Goal: Answer question/provide support

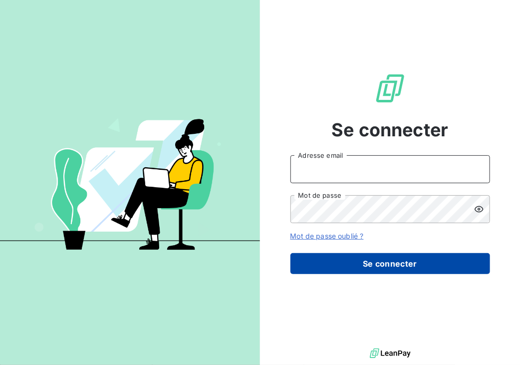
type input "m.moucadel@gyptis.fr"
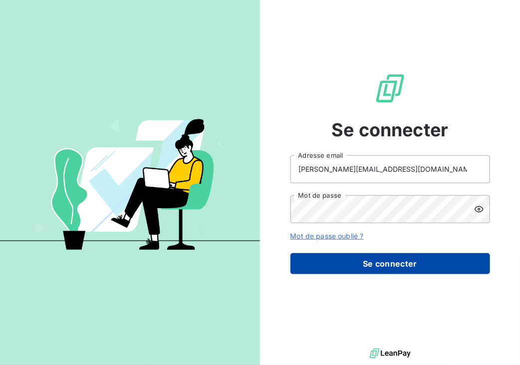
click at [392, 263] on button "Se connecter" at bounding box center [391, 263] width 200 height 21
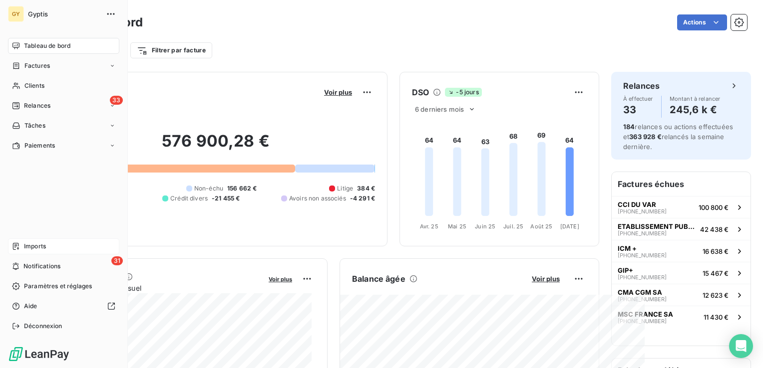
click at [45, 243] on span "Imports" at bounding box center [35, 246] width 22 height 9
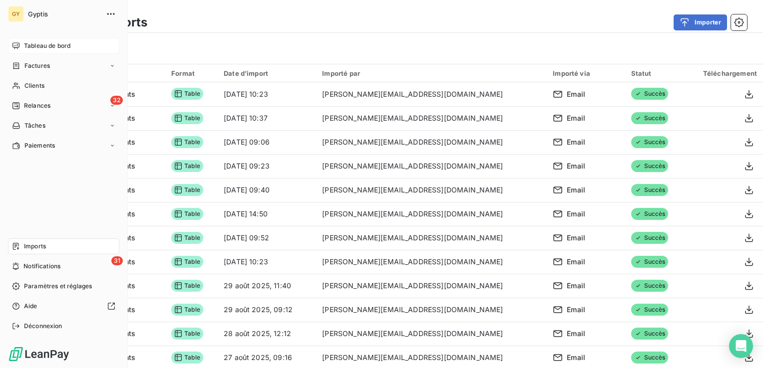
click at [36, 43] on span "Tableau de bord" at bounding box center [47, 45] width 46 height 9
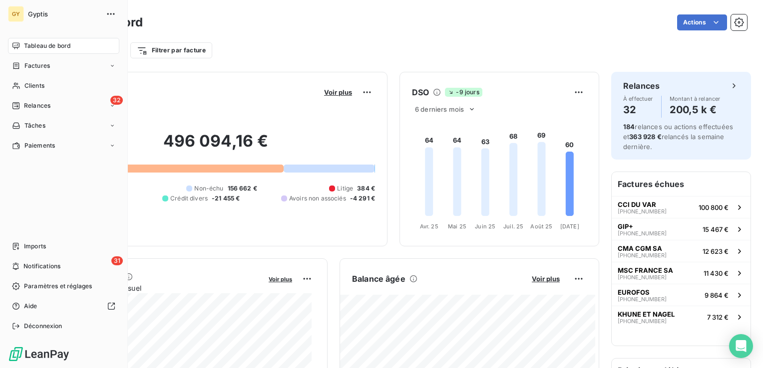
click at [24, 107] on span "Relances" at bounding box center [37, 105] width 26 height 9
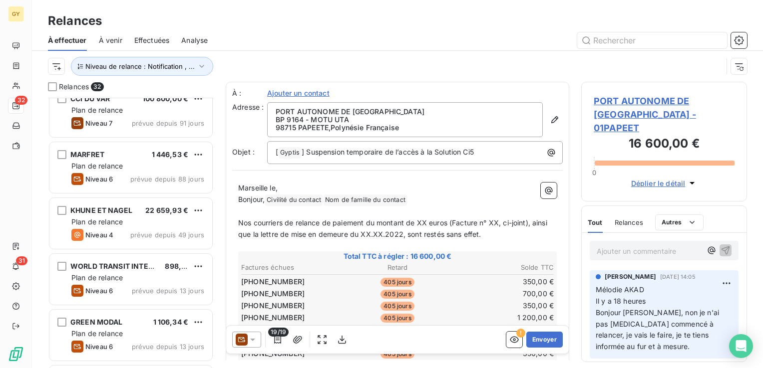
scroll to position [21, 0]
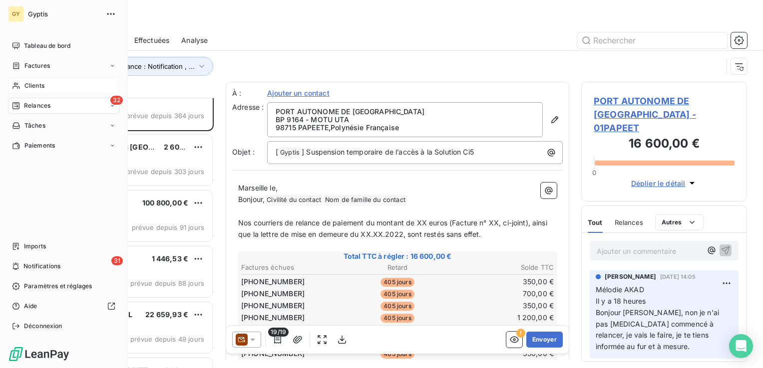
click at [45, 86] on div "Clients" at bounding box center [63, 86] width 111 height 16
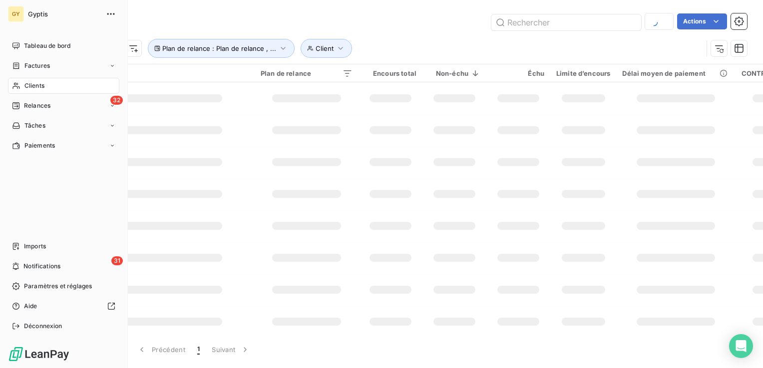
click at [31, 87] on span "Clients" at bounding box center [34, 85] width 20 height 9
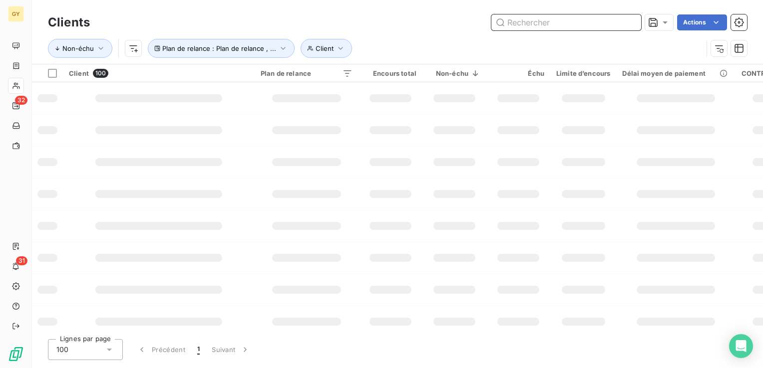
click at [581, 22] on input "text" at bounding box center [566, 22] width 150 height 16
type input "GIP"
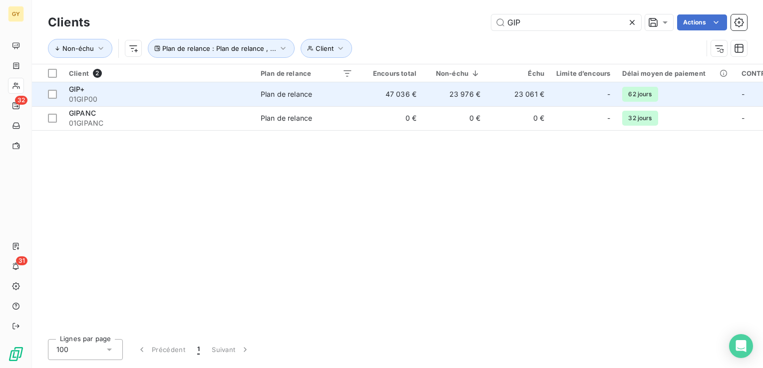
click at [319, 97] on span "Plan de relance" at bounding box center [307, 94] width 92 height 10
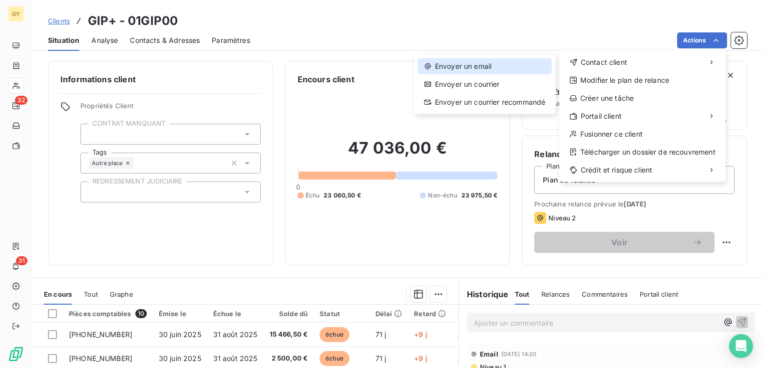
click at [504, 62] on div "Envoyer un email" at bounding box center [485, 66] width 134 height 16
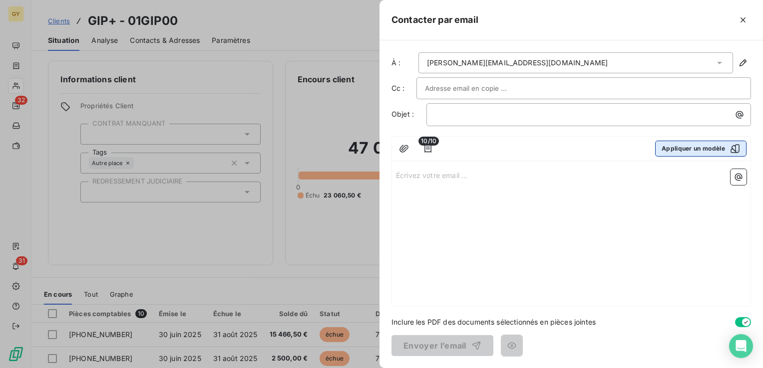
click at [736, 149] on icon "button" at bounding box center [735, 149] width 10 height 10
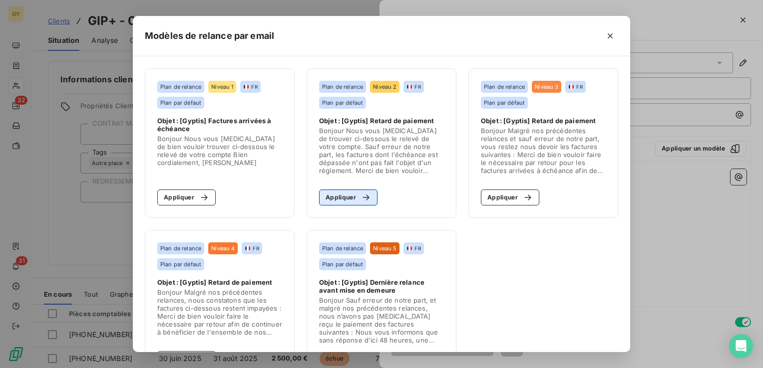
click at [363, 198] on icon "button" at bounding box center [365, 198] width 6 height 6
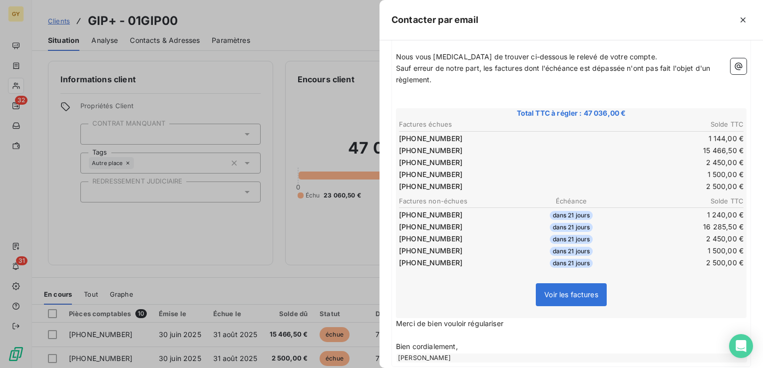
scroll to position [198, 0]
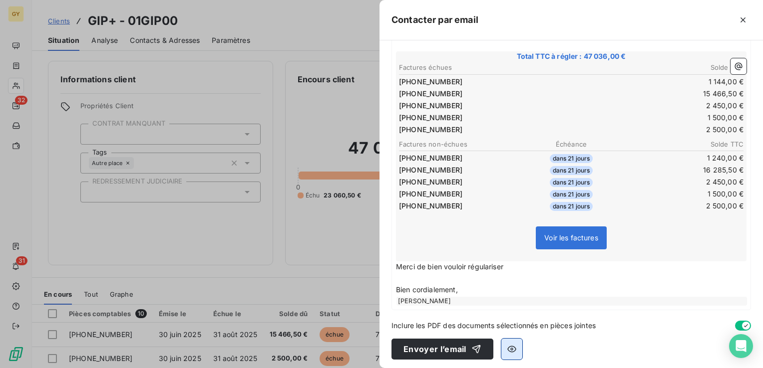
click at [508, 351] on icon "button" at bounding box center [512, 349] width 10 height 10
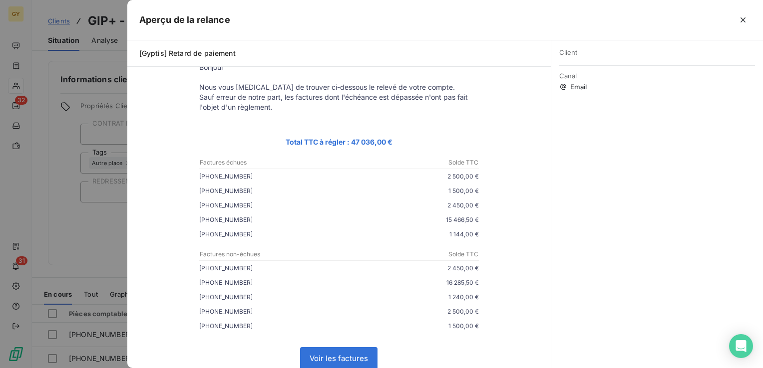
scroll to position [0, 0]
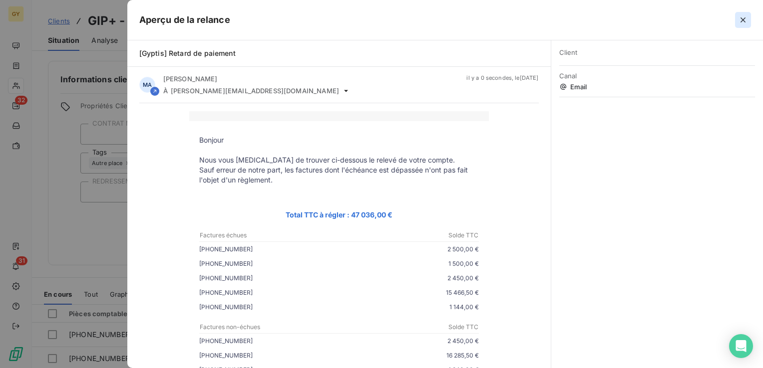
click at [743, 20] on icon "button" at bounding box center [743, 20] width 10 height 10
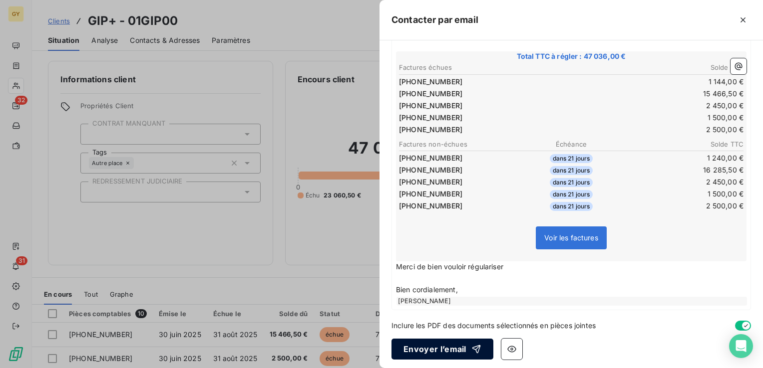
click at [464, 350] on button "Envoyer l’email" at bounding box center [442, 349] width 102 height 21
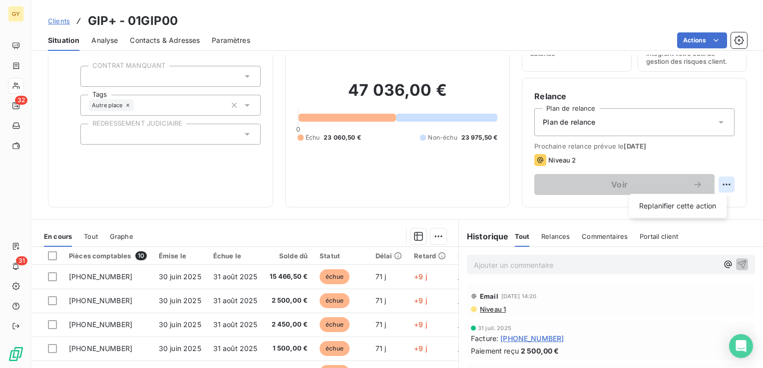
click at [719, 183] on html "GY 32 31 Clients GIP+ - 01GIP00 Situation Analyse Contacts & Adresses Paramètre…" at bounding box center [381, 184] width 763 height 368
click at [671, 202] on div "Replanifier cette action" at bounding box center [677, 206] width 89 height 16
select select "8"
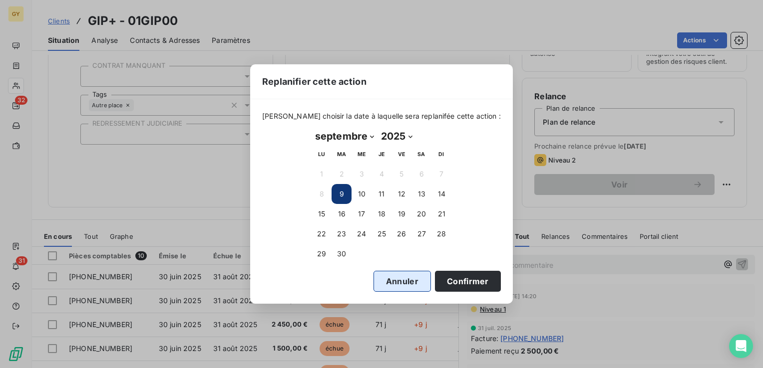
click at [386, 280] on button "Annuler" at bounding box center [401, 281] width 57 height 21
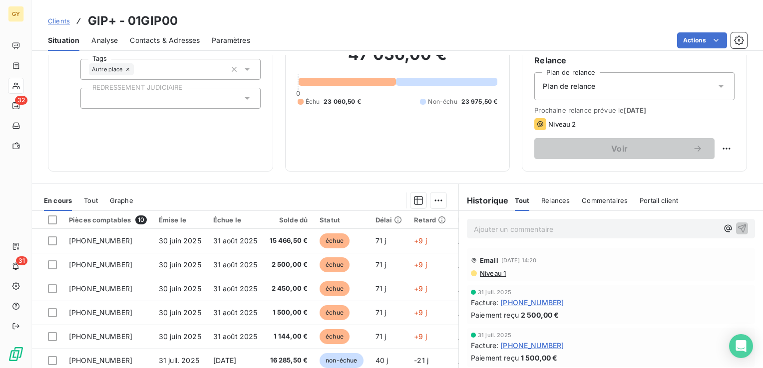
scroll to position [108, 0]
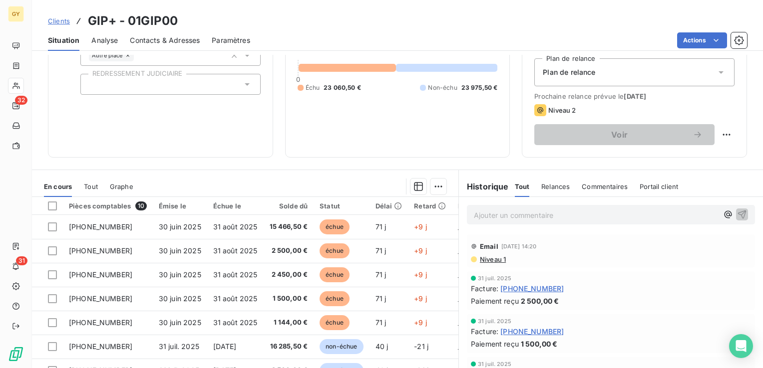
click at [546, 185] on span "Relances" at bounding box center [555, 187] width 28 height 8
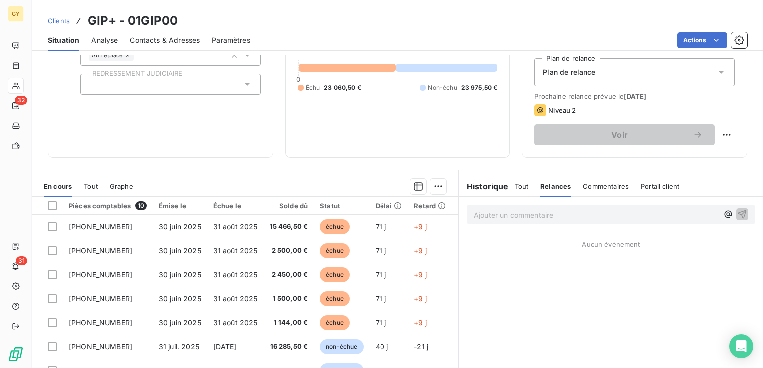
click at [516, 183] on span "Tout" at bounding box center [522, 187] width 14 height 8
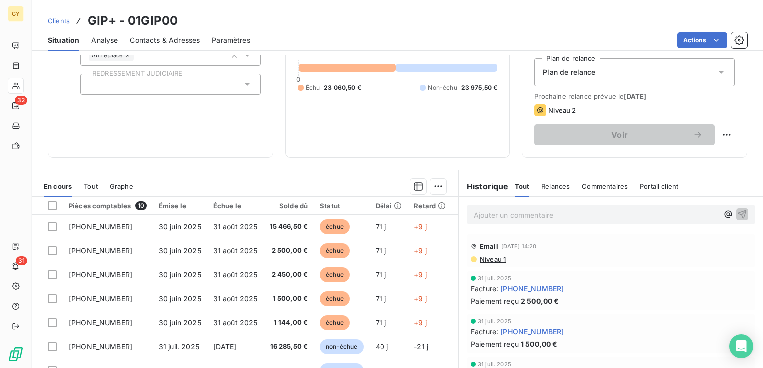
click at [489, 191] on h6 "Historique" at bounding box center [484, 187] width 50 height 12
click at [648, 187] on span "Portail client" at bounding box center [659, 187] width 38 height 8
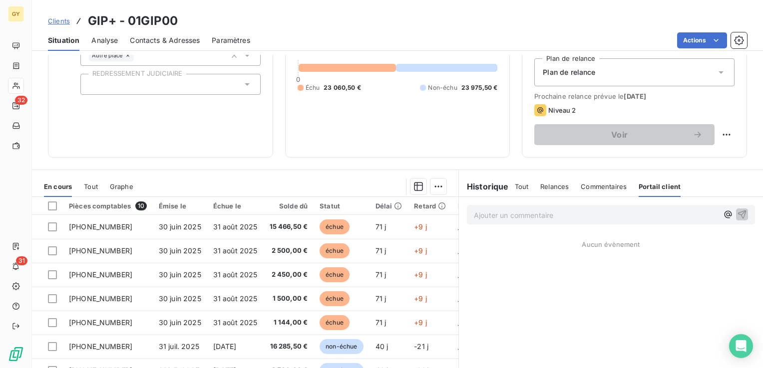
click at [549, 187] on span "Relances" at bounding box center [554, 187] width 28 height 8
